Goal: Task Accomplishment & Management: Use online tool/utility

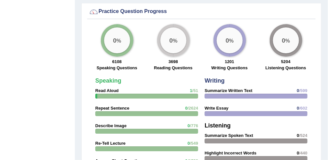
scroll to position [488, 0]
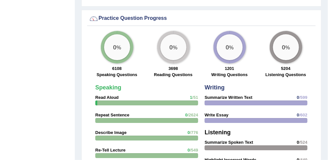
click at [118, 51] on div "0 %" at bounding box center [117, 47] width 26 height 26
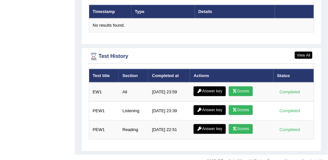
scroll to position [836, 0]
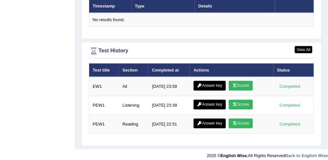
click at [109, 47] on div "Test History" at bounding box center [201, 51] width 225 height 10
click at [306, 46] on link "View All" at bounding box center [304, 49] width 18 height 7
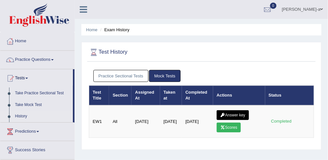
click at [114, 33] on li "Exam History" at bounding box center [114, 30] width 31 height 6
click at [166, 76] on link "Mock Tests" at bounding box center [165, 76] width 32 height 12
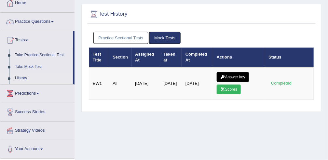
scroll to position [36, 0]
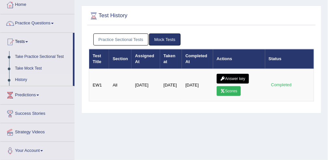
click at [120, 39] on link "Practice Sectional Tests" at bounding box center [120, 39] width 55 height 12
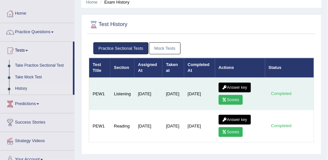
scroll to position [0, 0]
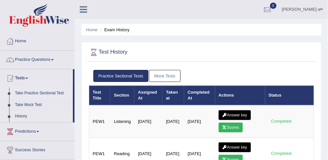
click at [32, 94] on link "Take Practice Sectional Test" at bounding box center [42, 93] width 61 height 12
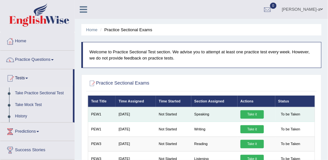
click at [253, 116] on link "Take it" at bounding box center [251, 114] width 23 height 8
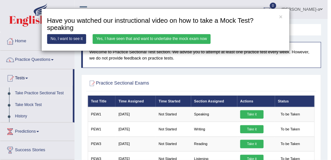
click at [253, 114] on div "× Have you watched our instructional video on how to take a Mock Test?speaking …" at bounding box center [165, 80] width 331 height 160
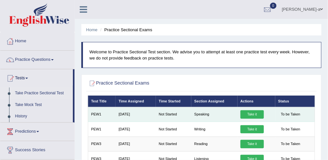
click at [249, 113] on link "Take it" at bounding box center [251, 114] width 23 height 8
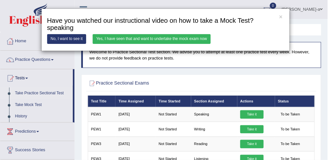
click at [146, 37] on link "Yes, I have seen that and want to undertake the mock exam now" at bounding box center [152, 38] width 118 height 9
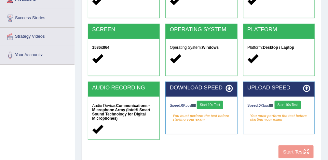
scroll to position [100, 0]
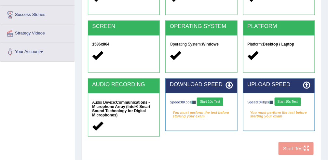
click at [213, 101] on button "Start 10s Test" at bounding box center [210, 102] width 26 height 8
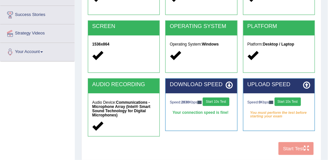
click at [291, 102] on button "Start 10s Test" at bounding box center [288, 102] width 26 height 8
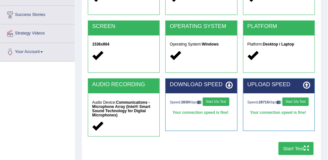
click at [297, 147] on button "Start Test" at bounding box center [295, 148] width 35 height 13
